Goal: Task Accomplishment & Management: Complete application form

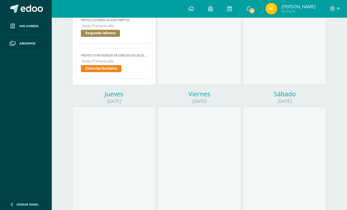
scroll to position [202, 0]
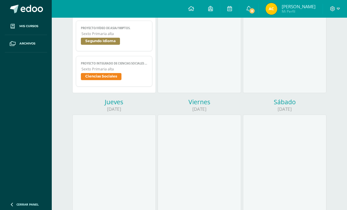
click at [92, 50] on link "Proyecto/vídeo de Asia/100ptos. Sexto Primaria alta Segundo Idioma" at bounding box center [114, 36] width 76 height 31
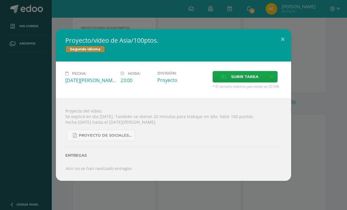
click at [276, 82] on link at bounding box center [271, 76] width 11 height 11
click at [267, 96] on link "Subir enlace" at bounding box center [251, 97] width 59 height 9
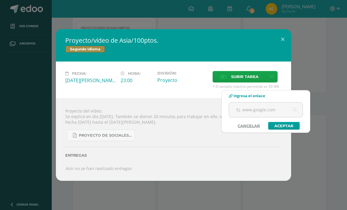
click at [261, 115] on input "text" at bounding box center [266, 109] width 74 height 14
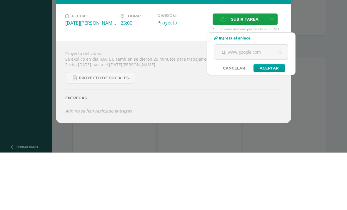
paste input "[URL][DOMAIN_NAME]"
type input "[URL][DOMAIN_NAME]"
click at [277, 122] on link "Aceptar" at bounding box center [269, 126] width 31 height 8
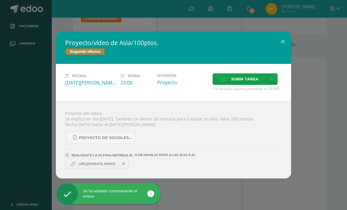
click at [86, 166] on span "[URL][DOMAIN_NAME]" at bounding box center [97, 163] width 43 height 5
click at [85, 166] on span "[URL][DOMAIN_NAME]" at bounding box center [97, 163] width 43 height 5
click at [281, 51] on button at bounding box center [282, 41] width 17 height 20
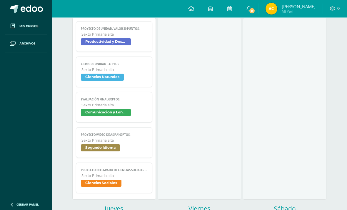
scroll to position [95, 0]
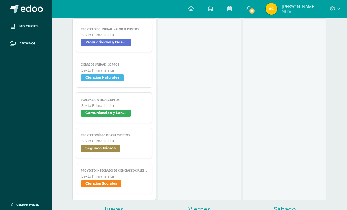
click at [105, 150] on span "Segundo Idioma" at bounding box center [100, 148] width 39 height 7
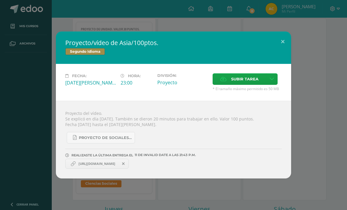
click at [242, 207] on div "Proyecto/vídeo de Asia/100ptos. Segundo Idioma Fecha: [DATE][PERSON_NAME] Hora:…" at bounding box center [173, 105] width 347 height 210
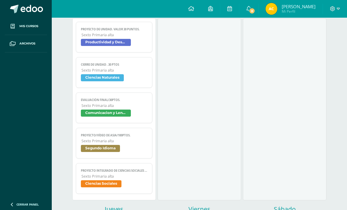
click at [255, 12] on span "8" at bounding box center [252, 11] width 6 height 6
